Goal: Find specific page/section: Find specific page/section

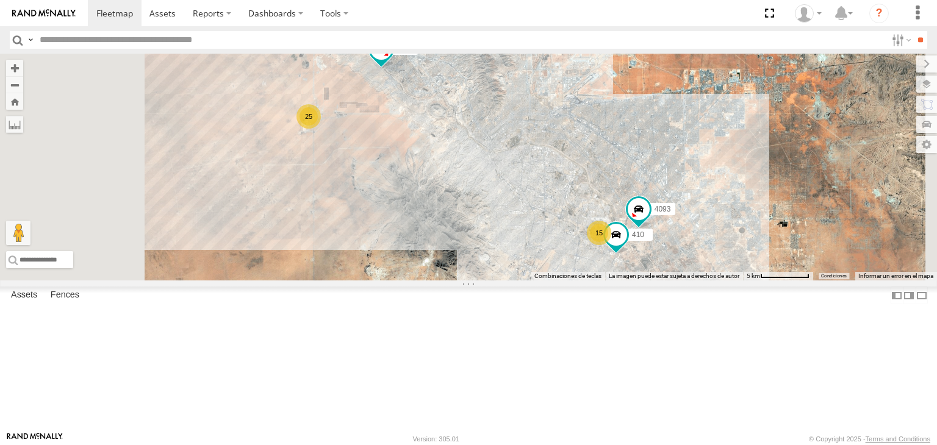
click at [129, 41] on input "text" at bounding box center [460, 40] width 851 height 18
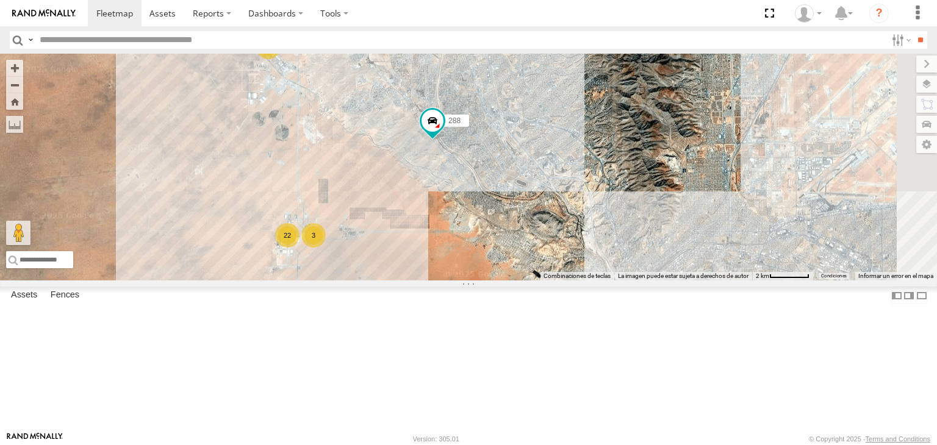
drag, startPoint x: 470, startPoint y: 164, endPoint x: 478, endPoint y: 205, distance: 41.7
click at [478, 205] on div "4093 288 311 3485186707B8 410 22 3 2" at bounding box center [468, 167] width 937 height 227
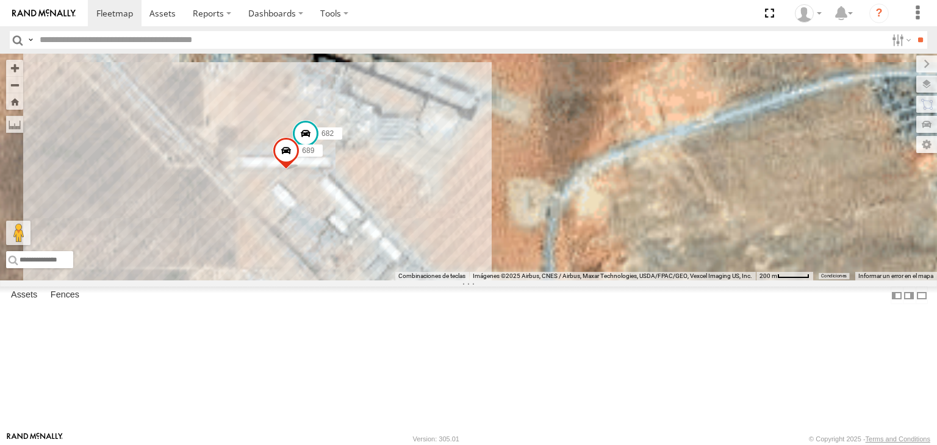
drag, startPoint x: 422, startPoint y: 164, endPoint x: 465, endPoint y: 226, distance: 74.9
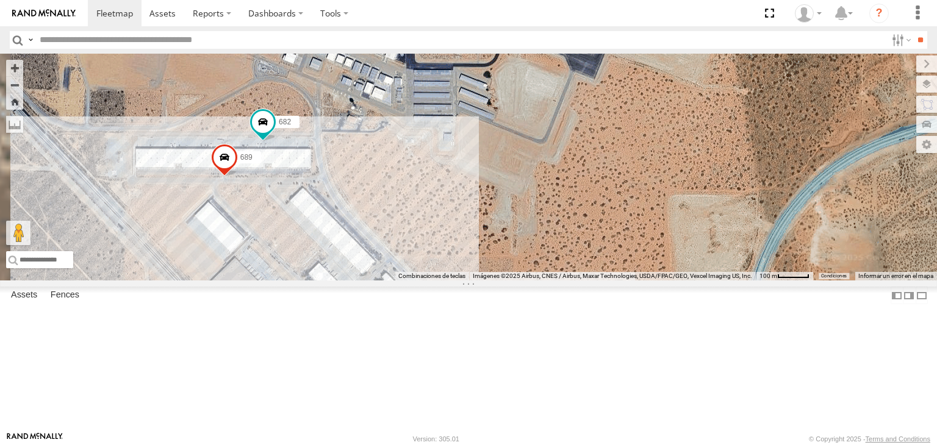
drag, startPoint x: 585, startPoint y: 264, endPoint x: 600, endPoint y: 265, distance: 14.7
click at [600, 265] on div "4093 288 311 3485186707B8 410 682 689" at bounding box center [468, 167] width 937 height 227
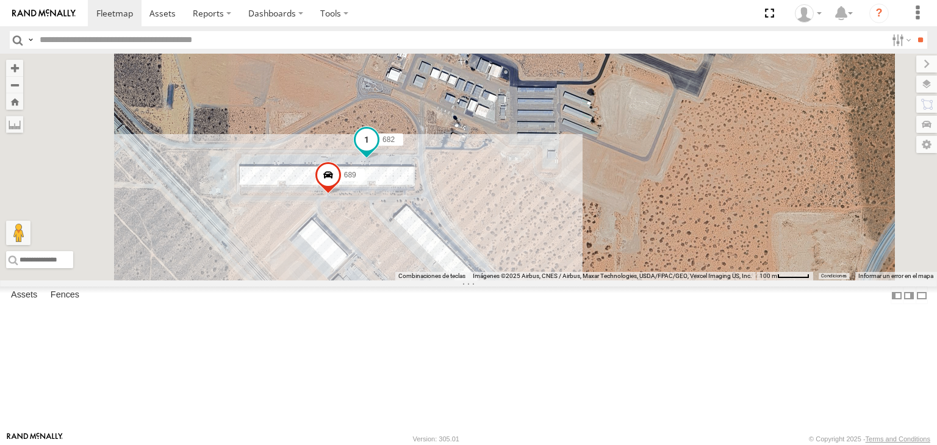
click at [378, 151] on span at bounding box center [367, 140] width 22 height 22
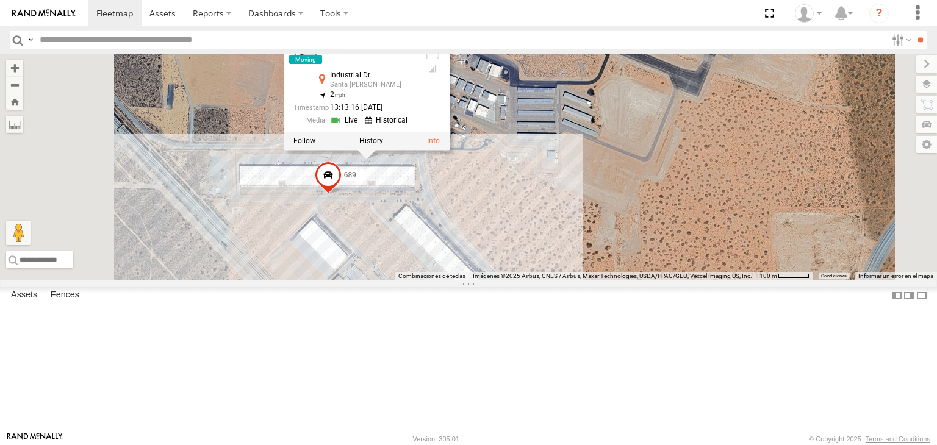
click at [361, 126] on link at bounding box center [345, 121] width 31 height 12
click at [679, 281] on div "4093 288 311 3485186707B8 410 682 689 682 [GEOGRAPHIC_DATA][PERSON_NAME] 31.872…" at bounding box center [468, 167] width 937 height 227
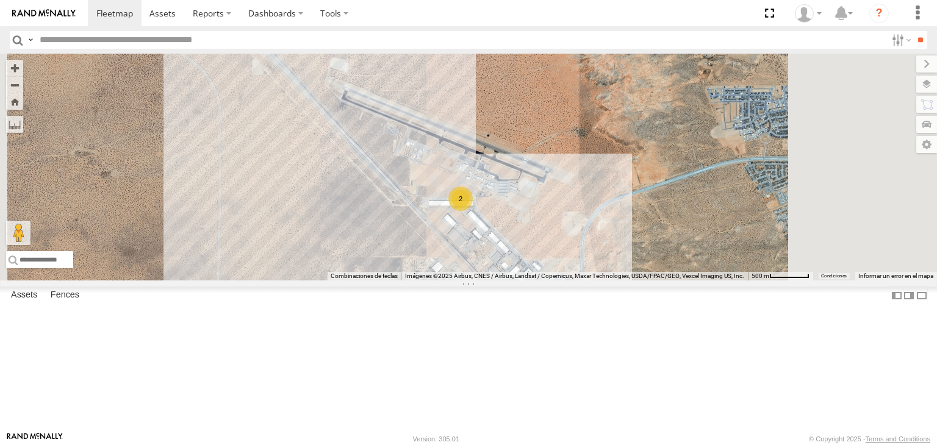
drag, startPoint x: 682, startPoint y: 320, endPoint x: 587, endPoint y: 257, distance: 114.3
click at [587, 257] on div "4093 288 311 3485186707B8 410 2" at bounding box center [468, 167] width 937 height 227
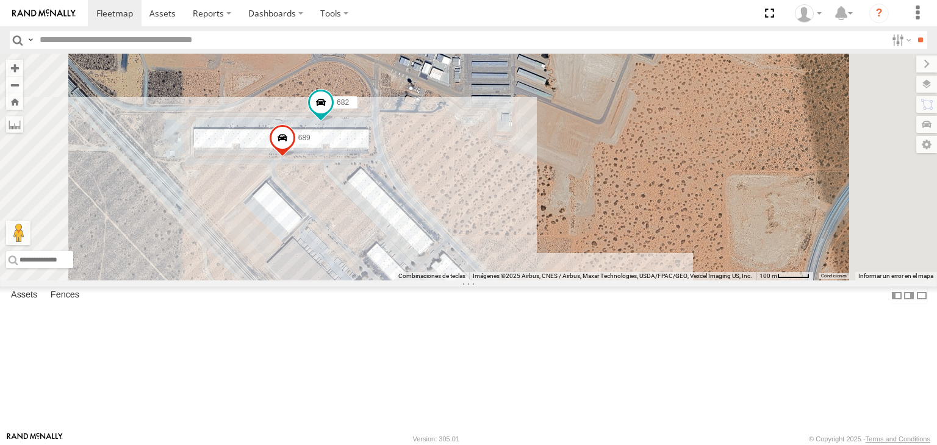
drag, startPoint x: 590, startPoint y: 195, endPoint x: 586, endPoint y: 227, distance: 33.1
click at [586, 227] on div "4093 288 311 3485186707B8 410 682 689" at bounding box center [468, 167] width 937 height 227
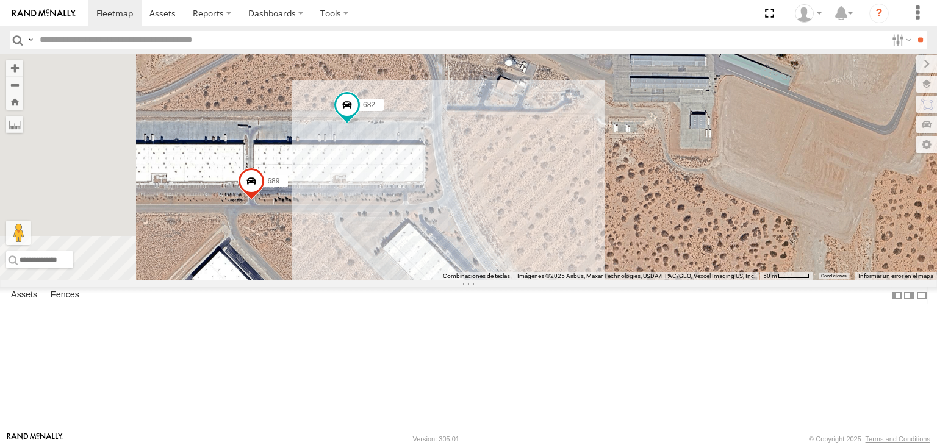
drag, startPoint x: 493, startPoint y: 171, endPoint x: 482, endPoint y: 237, distance: 66.3
click at [482, 237] on div "682 689" at bounding box center [468, 167] width 937 height 227
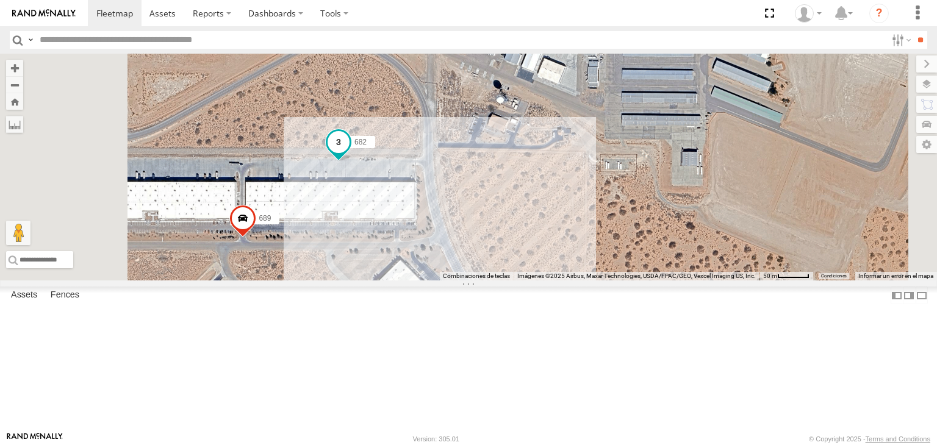
click at [349, 153] on span at bounding box center [339, 142] width 22 height 22
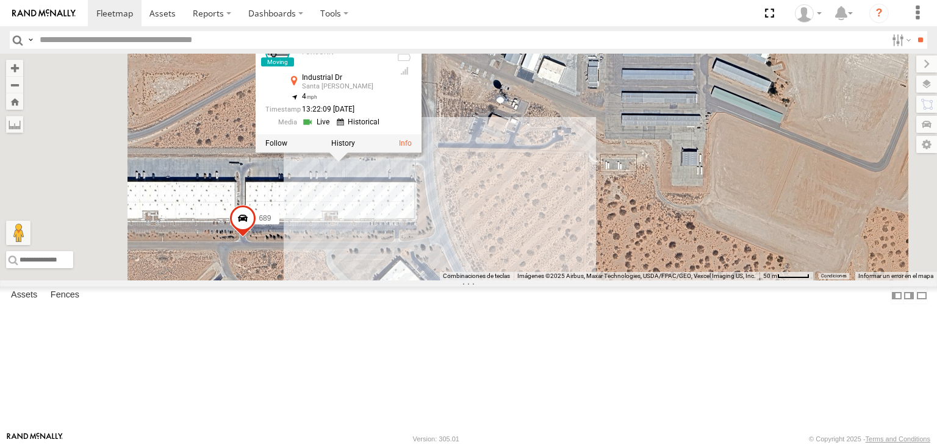
click at [664, 231] on div "682 689 682 FOXCONN Industrial Dr [PERSON_NAME] 31.87223 , -106.701 4 13:22:09 …" at bounding box center [468, 167] width 937 height 227
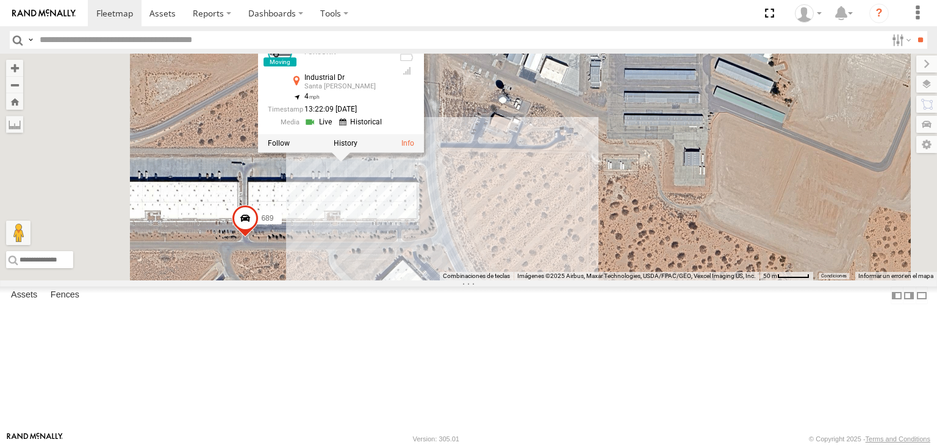
click at [642, 267] on div "682 689 682 FOXCONN Industrial Dr [PERSON_NAME] 31.87223 , -106.701 4 13:22:09 …" at bounding box center [468, 167] width 937 height 227
click at [634, 281] on div "682 689 682 FOXCONN Industrial Dr [PERSON_NAME] 31.87223 , -106.701 4 13:22:09 …" at bounding box center [468, 167] width 937 height 227
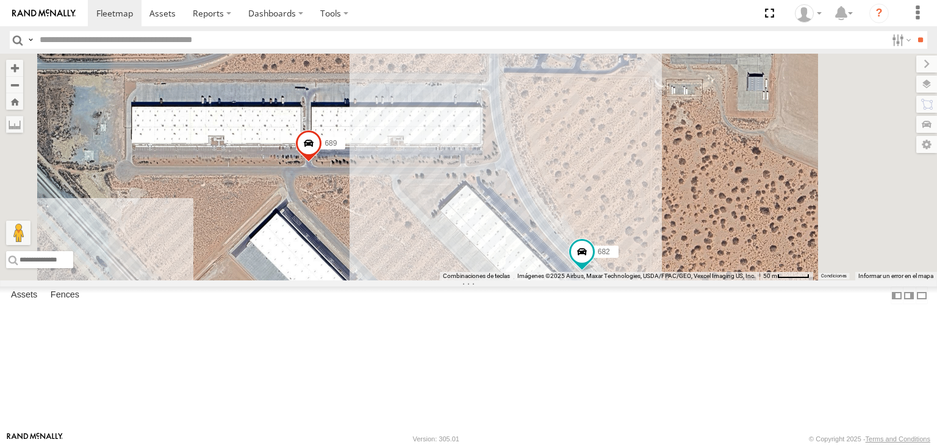
drag, startPoint x: 617, startPoint y: 336, endPoint x: 613, endPoint y: 237, distance: 99.5
click at [613, 238] on div "689 682" at bounding box center [468, 167] width 937 height 227
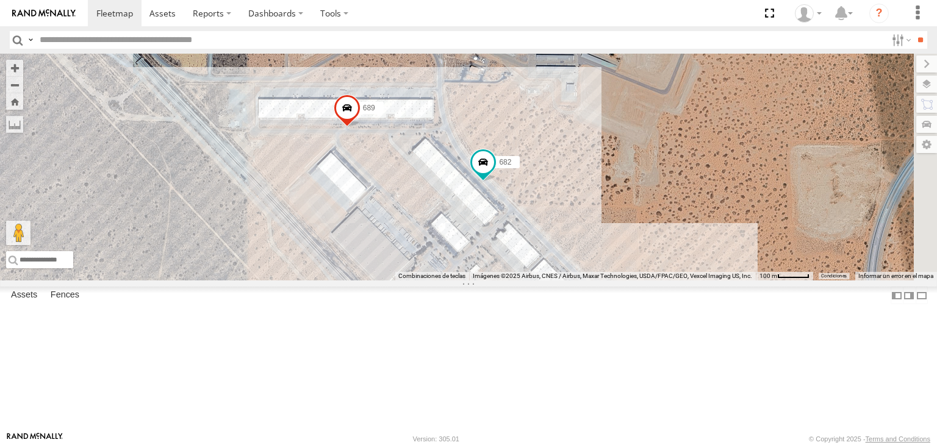
drag, startPoint x: 693, startPoint y: 227, endPoint x: 642, endPoint y: 218, distance: 52.6
click at [642, 218] on div "689 682" at bounding box center [468, 167] width 937 height 227
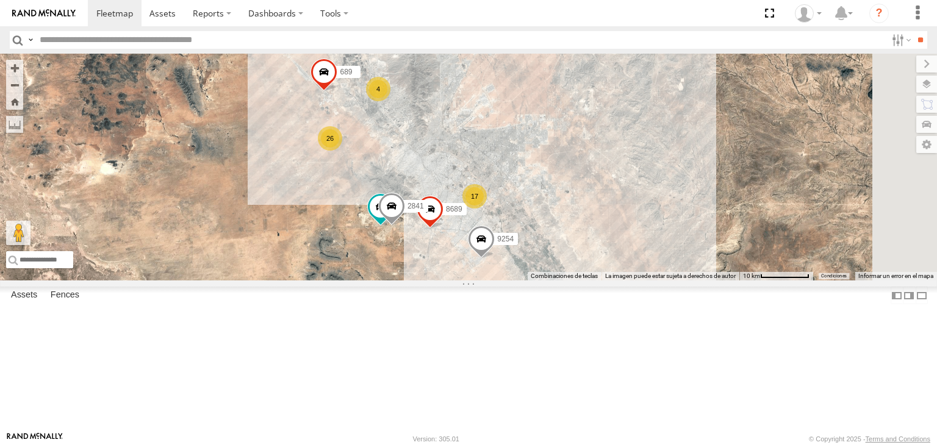
drag, startPoint x: 600, startPoint y: 218, endPoint x: 539, endPoint y: 215, distance: 61.7
click at [539, 215] on div "9254 410 8689 689 2841 26 17 4" at bounding box center [468, 167] width 937 height 227
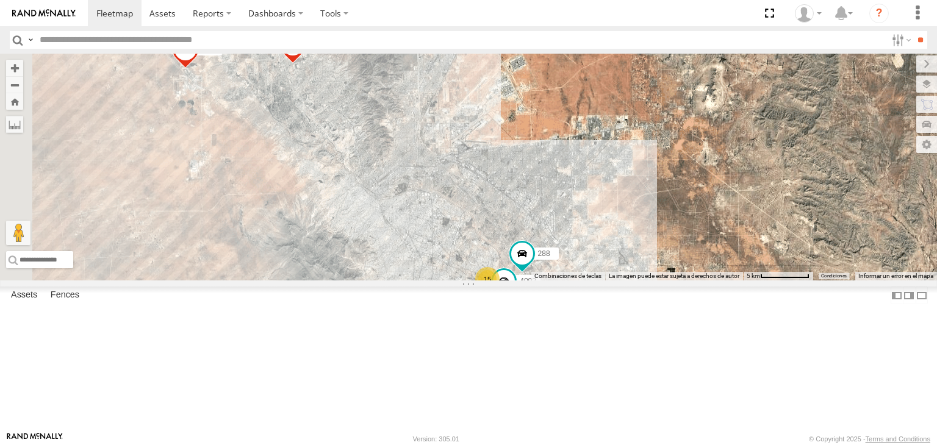
drag, startPoint x: 487, startPoint y: 222, endPoint x: 632, endPoint y: 266, distance: 151.7
click at [632, 266] on div "9254 410 8689 689 2841 15 3485186707B8 3 4093 288" at bounding box center [468, 167] width 937 height 227
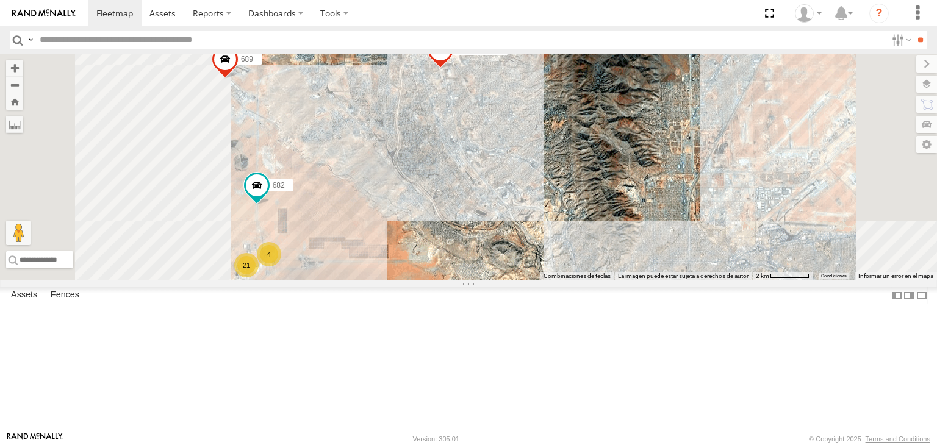
drag, startPoint x: 478, startPoint y: 212, endPoint x: 573, endPoint y: 221, distance: 96.2
click at [573, 221] on div "9254 410 8689 689 2841 3485186707B8 4093 288 682 21 3 4" at bounding box center [468, 167] width 937 height 227
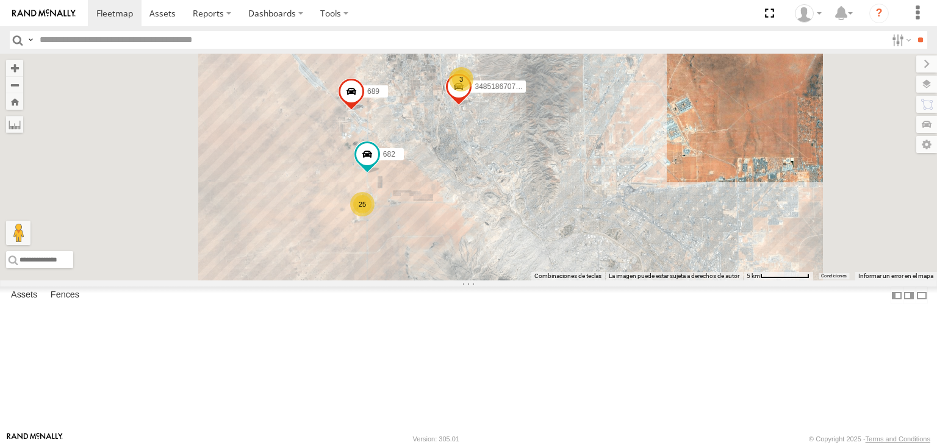
drag, startPoint x: 629, startPoint y: 259, endPoint x: 622, endPoint y: 254, distance: 8.8
click at [622, 254] on div "9254 410 8689 689 2841 3485186707B8 4093 288 682 25 15 3" at bounding box center [468, 167] width 937 height 227
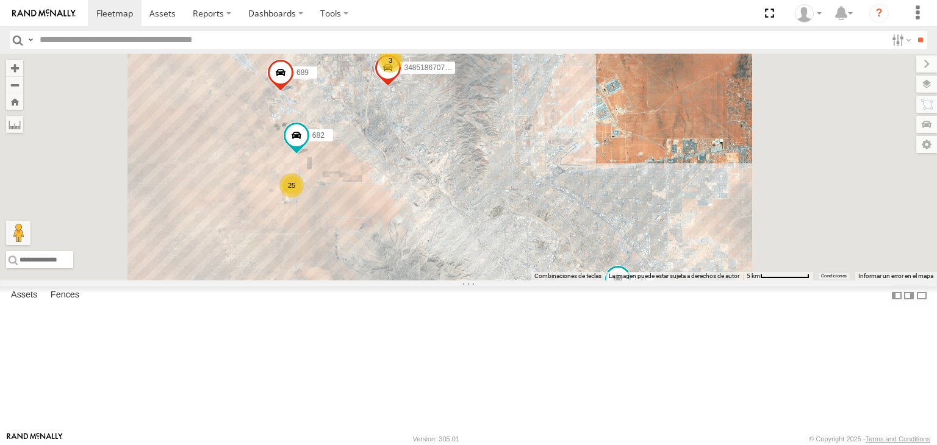
drag, startPoint x: 664, startPoint y: 266, endPoint x: 589, endPoint y: 246, distance: 78.3
click at [589, 246] on div "9254 410 8689 689 2841 3485186707B8 4093 288 682 25 15 3" at bounding box center [468, 167] width 937 height 227
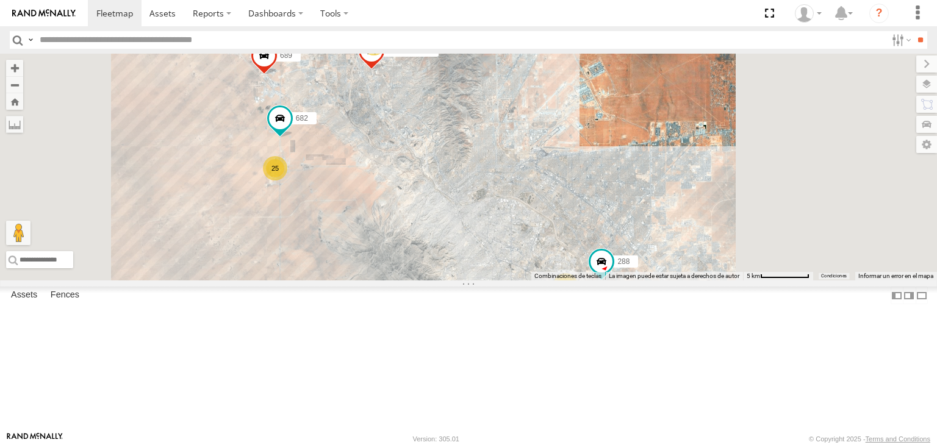
drag, startPoint x: 627, startPoint y: 268, endPoint x: 613, endPoint y: 251, distance: 22.1
click at [613, 251] on div "9254 410 8689 689 2841 3485186707B8 4093 288 682 25 15 3" at bounding box center [468, 167] width 937 height 227
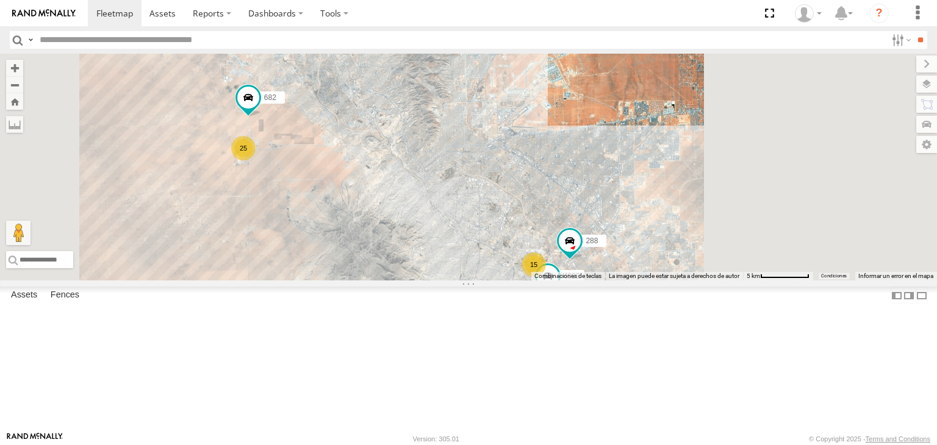
drag, startPoint x: 607, startPoint y: 281, endPoint x: 571, endPoint y: 256, distance: 44.3
click at [571, 256] on div "9254 410 8689 689 2841 3485186707B8 4093 288 682 25 15 3" at bounding box center [468, 167] width 937 height 227
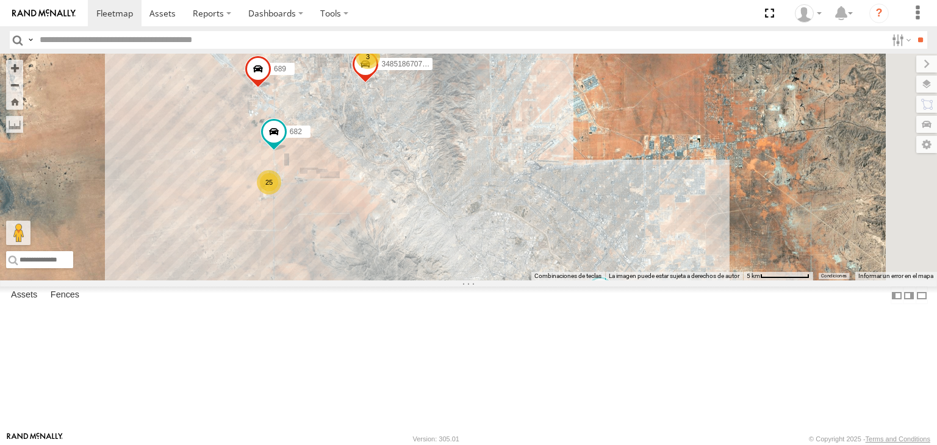
drag, startPoint x: 386, startPoint y: 204, endPoint x: 415, endPoint y: 237, distance: 44.1
click at [412, 235] on div "3485186707B8 682 4093 410 8689 689 288 2841 25 15 3" at bounding box center [468, 167] width 937 height 227
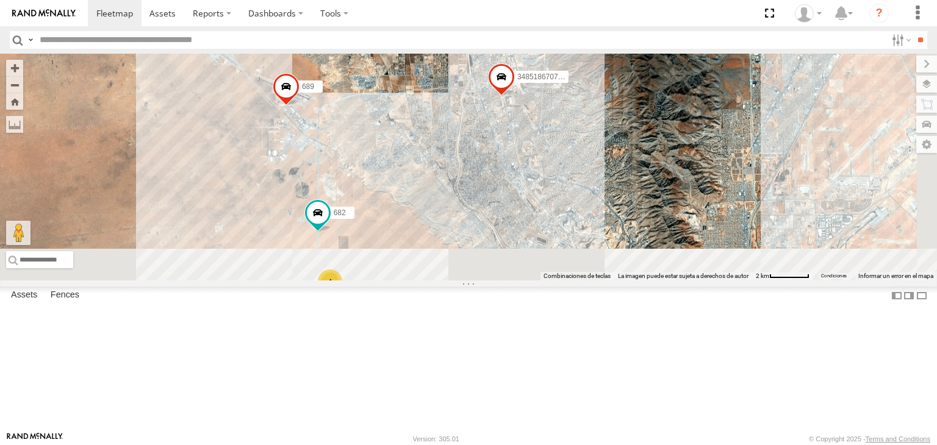
drag, startPoint x: 517, startPoint y: 169, endPoint x: 667, endPoint y: 234, distance: 164.2
click at [667, 234] on div "3485186707B8 682 4093 410 8689 689 288 2841 20 3 4 2909" at bounding box center [468, 167] width 937 height 227
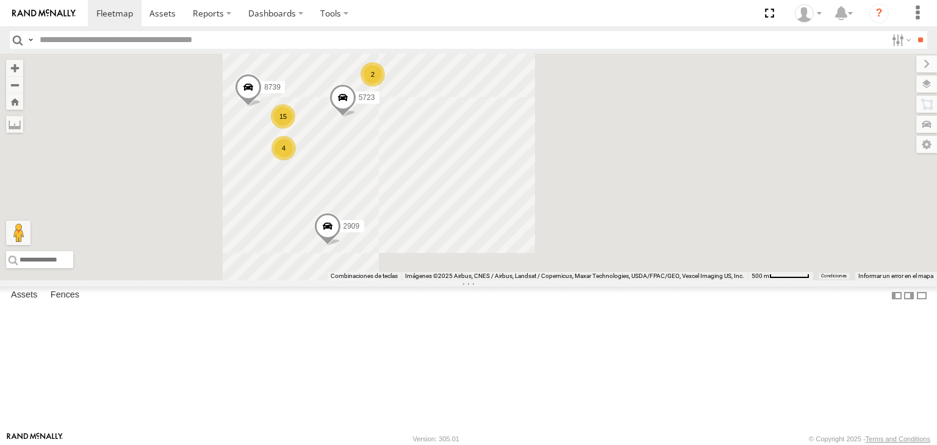
drag, startPoint x: 527, startPoint y: 301, endPoint x: 545, endPoint y: 262, distance: 42.3
click at [545, 262] on div "3485186707B8 682 4093 410 8689 689 288 2841 2909 5723 15 4 2 8739 0054" at bounding box center [468, 167] width 937 height 227
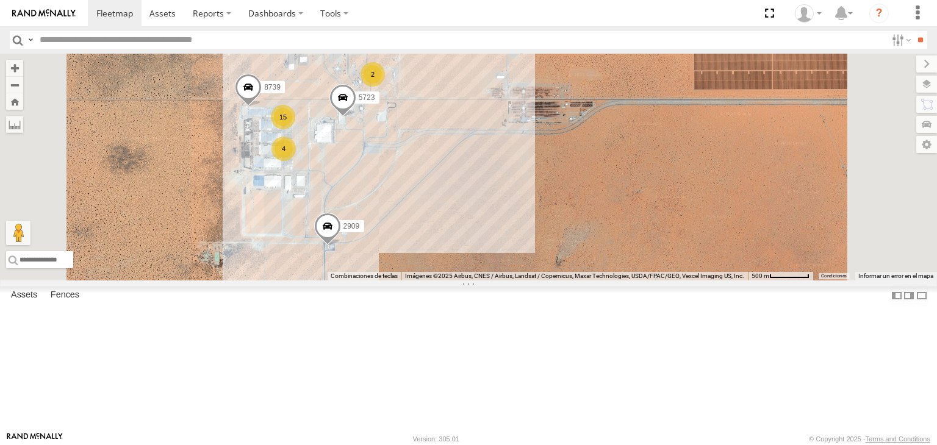
scroll to position [529, 0]
click at [0, 0] on div "C6786" at bounding box center [0, 0] width 0 height 0
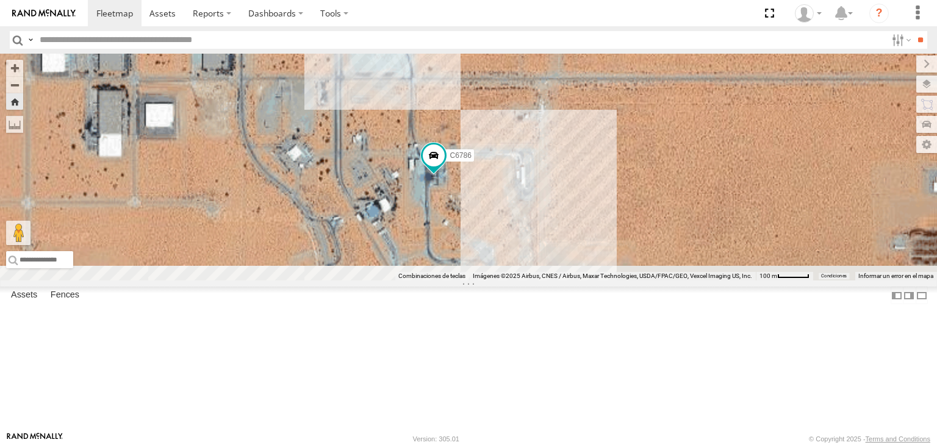
drag, startPoint x: 674, startPoint y: 266, endPoint x: 603, endPoint y: 262, distance: 71.5
click at [603, 262] on div "C6786" at bounding box center [468, 167] width 937 height 227
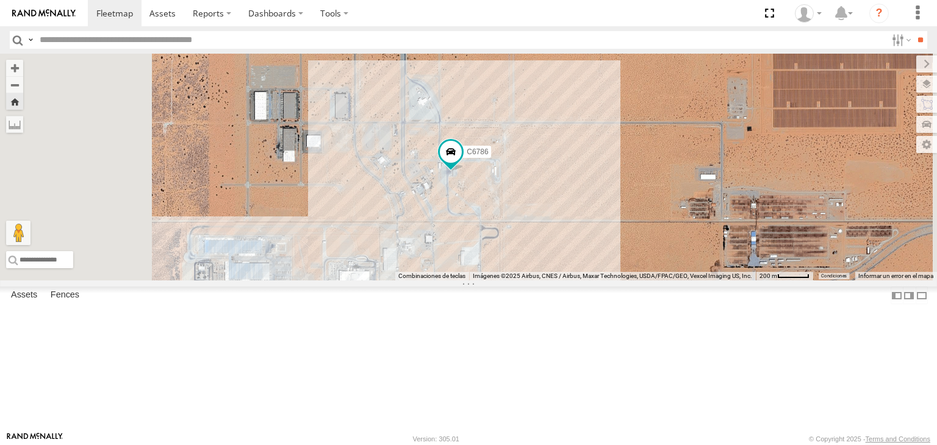
scroll to position [0, 0]
